Goal: Find specific page/section: Find specific page/section

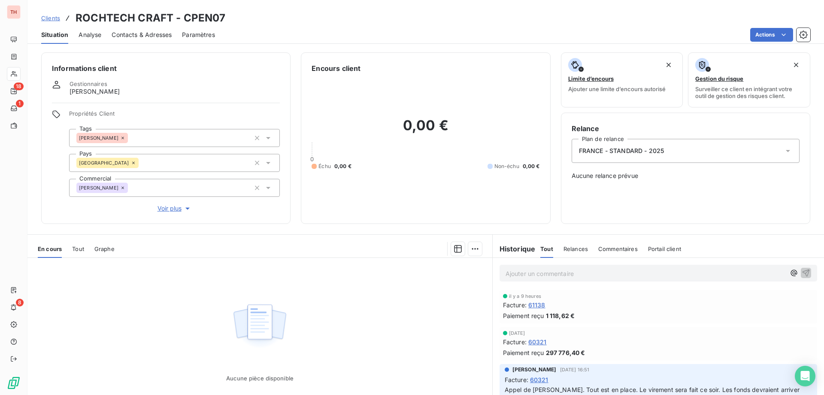
drag, startPoint x: 52, startPoint y: 17, endPoint x: 144, endPoint y: 16, distance: 91.9
click at [52, 16] on span "Clients" at bounding box center [50, 18] width 19 height 7
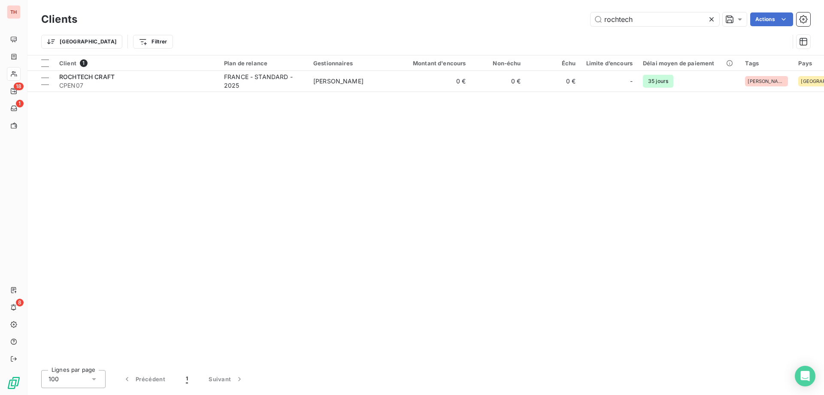
drag, startPoint x: 590, startPoint y: 18, endPoint x: 583, endPoint y: 19, distance: 7.0
click at [583, 19] on div "rochtech Actions" at bounding box center [449, 19] width 723 height 14
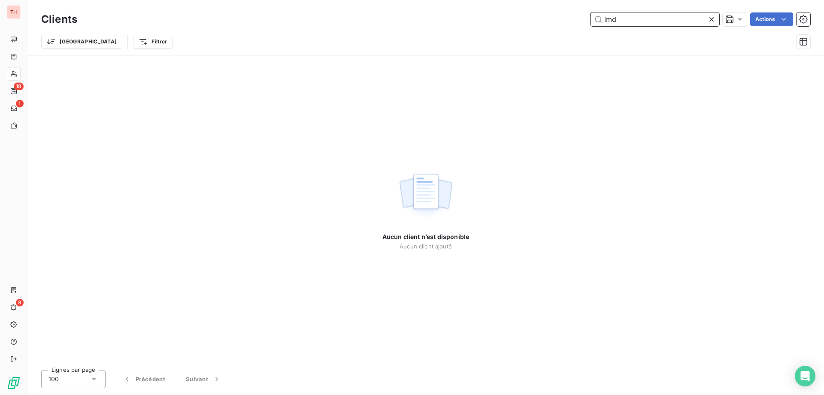
drag, startPoint x: 636, startPoint y: 19, endPoint x: 595, endPoint y: 17, distance: 40.8
click at [595, 17] on input "lmd" at bounding box center [655, 19] width 129 height 14
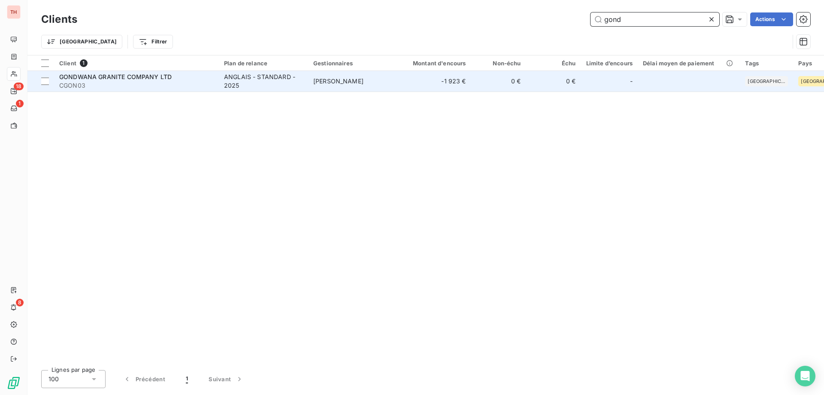
type input "gond"
click at [165, 80] on span "GONDWANA GRANITE COMPANY LTD" at bounding box center [115, 76] width 112 height 7
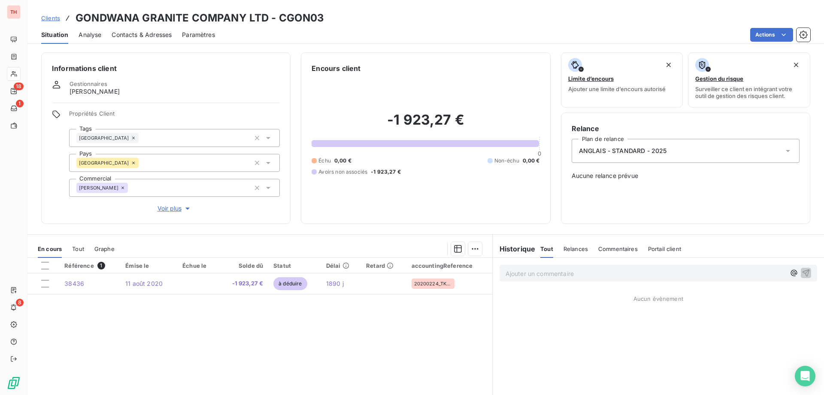
drag, startPoint x: 56, startPoint y: 20, endPoint x: 65, endPoint y: 19, distance: 9.5
click at [56, 20] on span "Clients" at bounding box center [50, 18] width 19 height 7
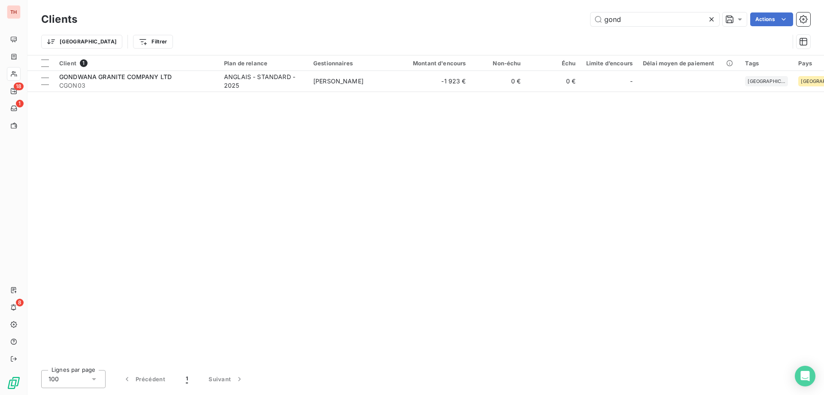
drag, startPoint x: 632, startPoint y: 16, endPoint x: 585, endPoint y: 20, distance: 47.4
click at [585, 20] on div "gond Actions" at bounding box center [449, 19] width 723 height 14
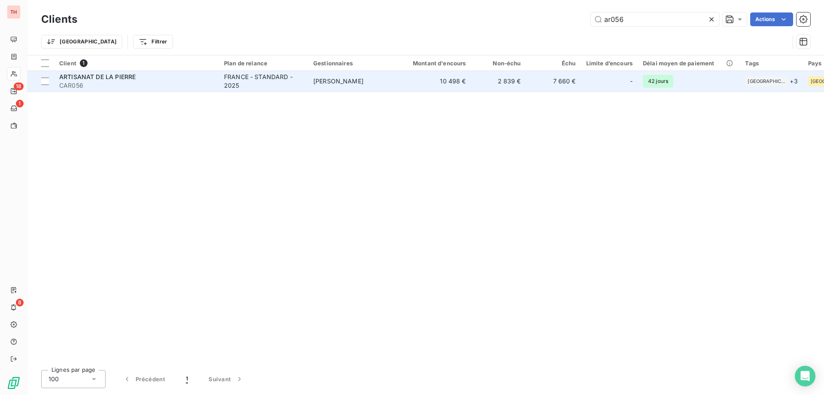
type input "ar056"
click at [416, 79] on td "10 498 €" at bounding box center [435, 81] width 74 height 21
